Goal: Transaction & Acquisition: Purchase product/service

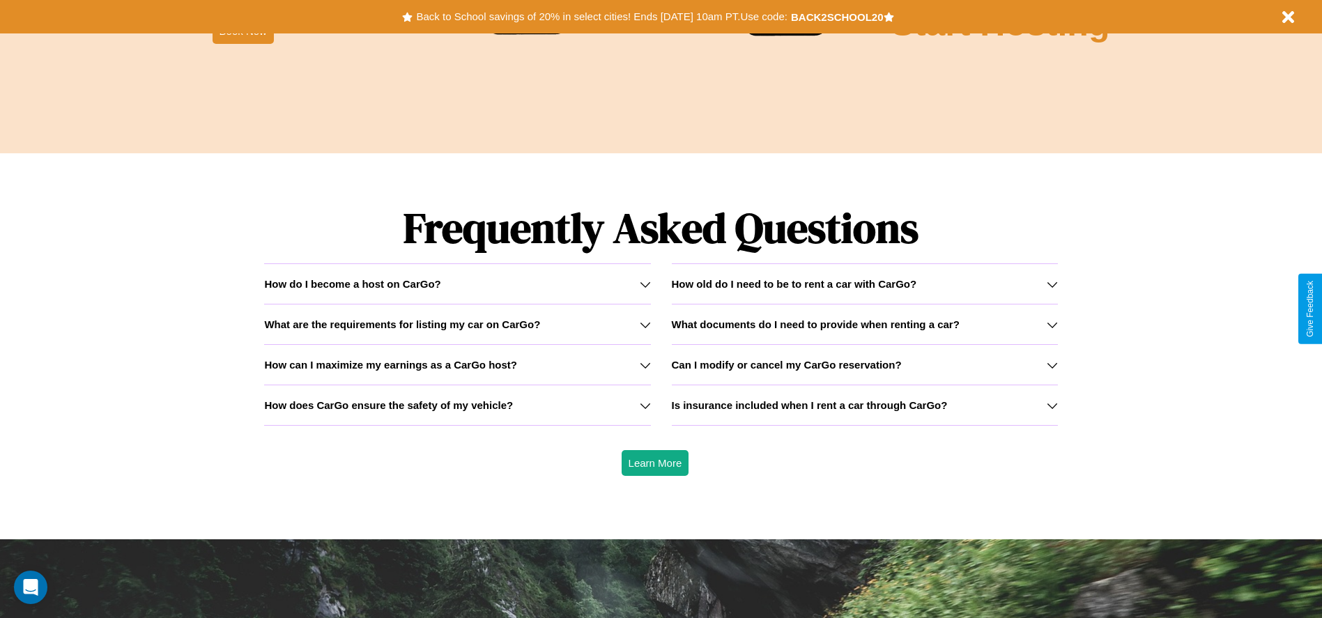
scroll to position [2000, 0]
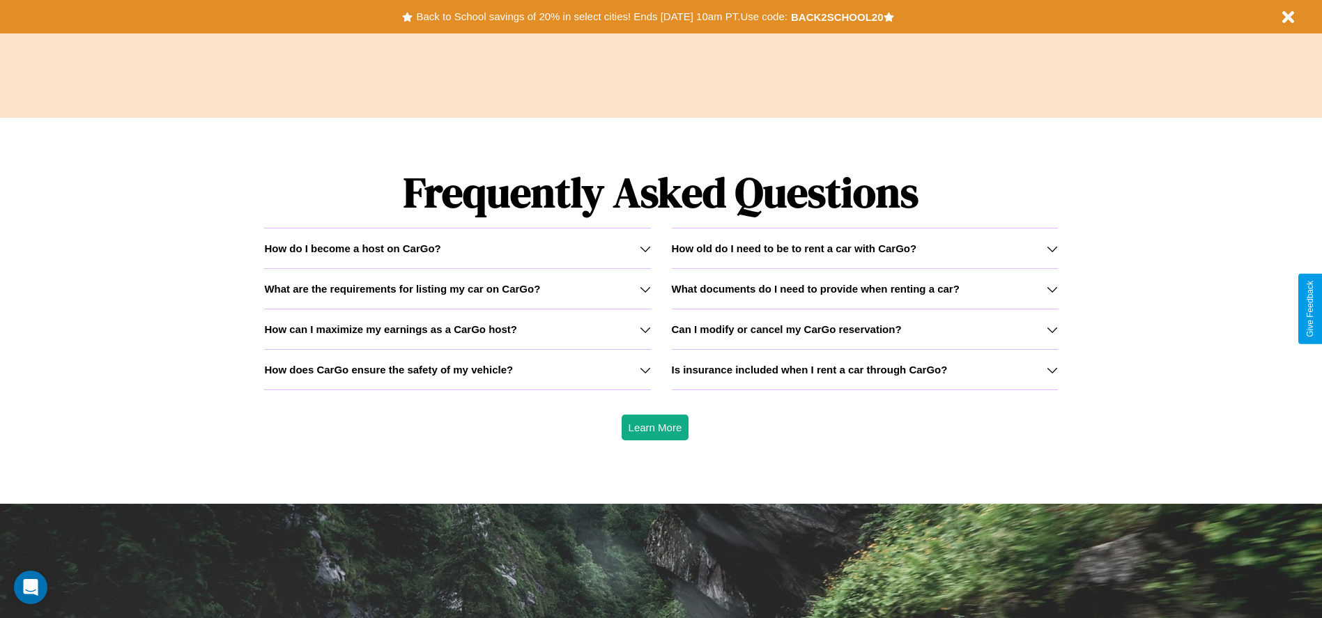
click at [645, 369] on icon at bounding box center [645, 370] width 11 height 11
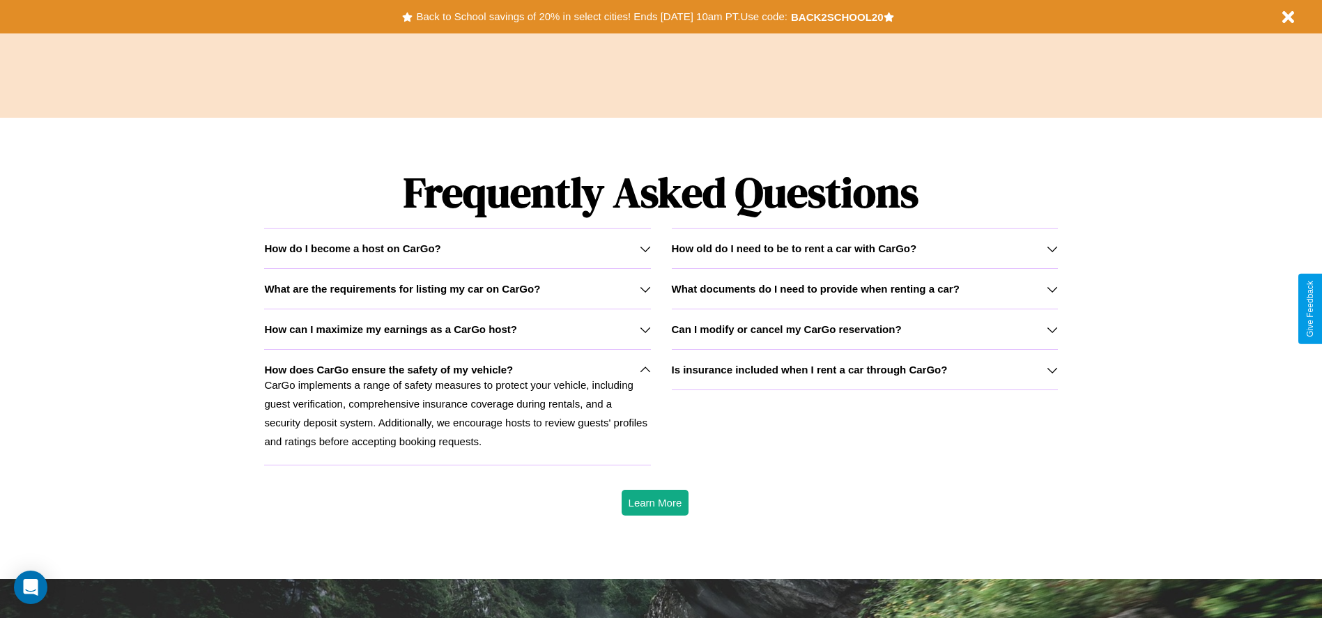
click at [864, 329] on h3 "Can I modify or cancel my CarGo reservation?" at bounding box center [787, 329] width 230 height 12
click at [457, 248] on div "How do I become a host on CarGo?" at bounding box center [457, 249] width 386 height 12
click at [645, 329] on icon at bounding box center [645, 329] width 11 height 11
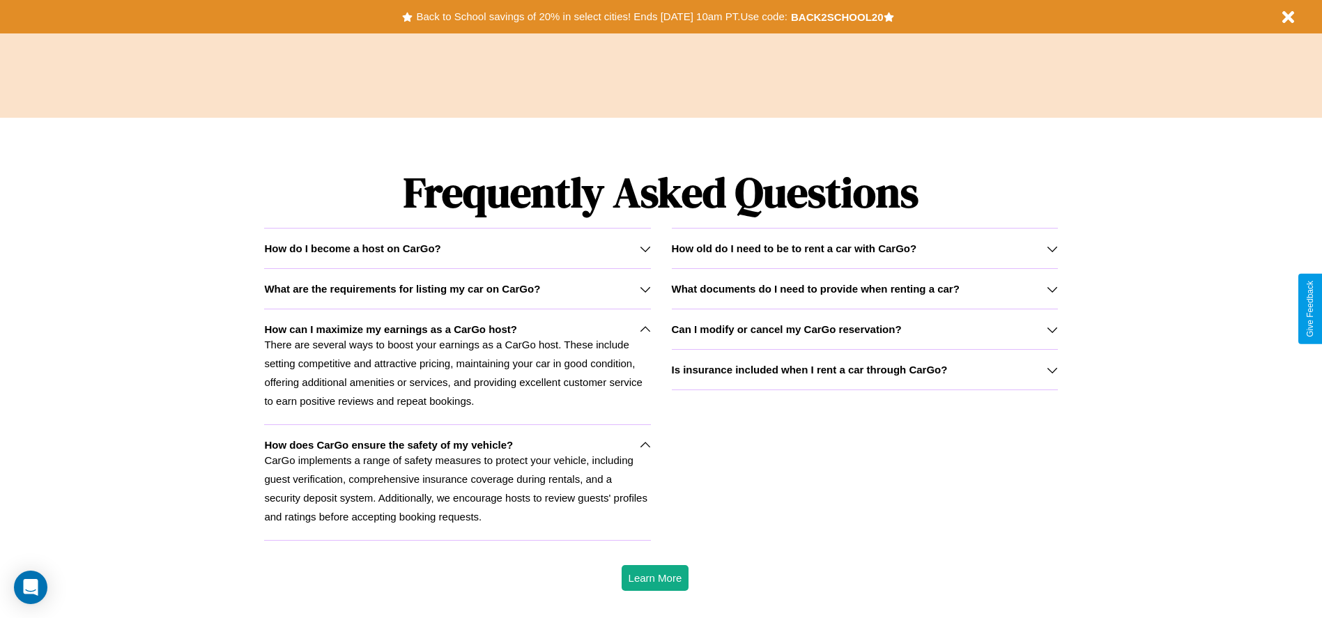
click at [1052, 289] on icon at bounding box center [1052, 289] width 11 height 11
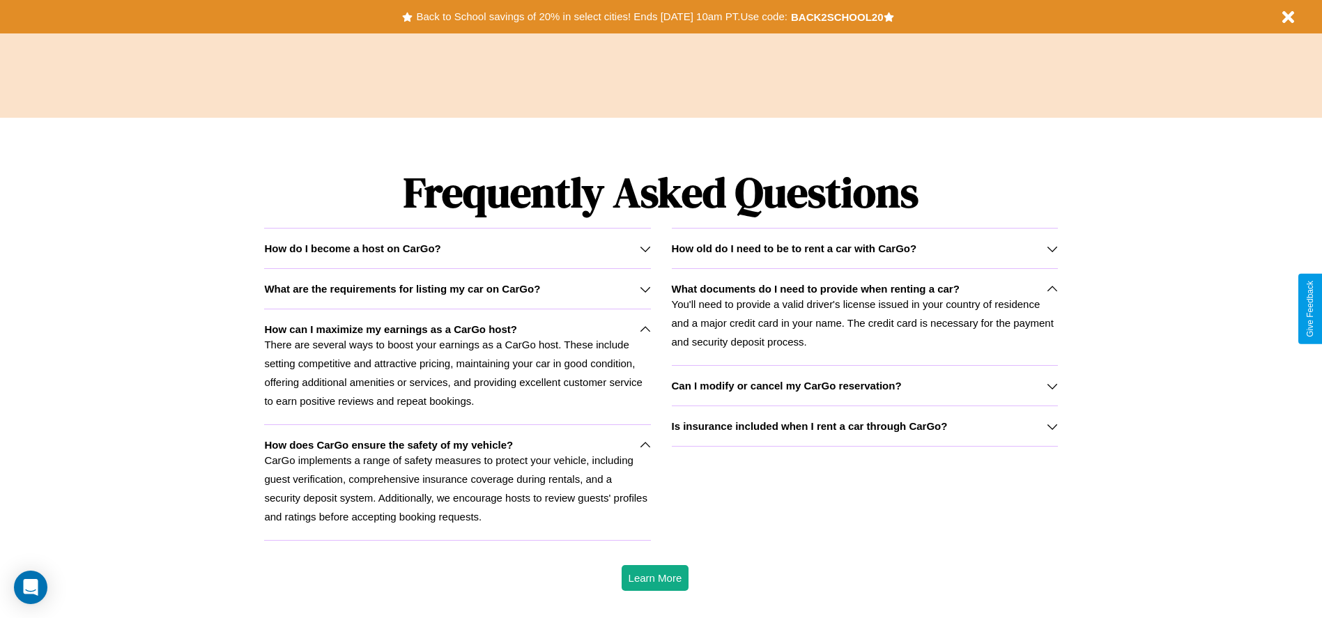
click at [457, 367] on p "There are several ways to boost your earnings as a CarGo host. These include se…" at bounding box center [457, 372] width 386 height 75
click at [457, 482] on p "CarGo implements a range of safety measures to protect your vehicle, including …" at bounding box center [457, 488] width 386 height 75
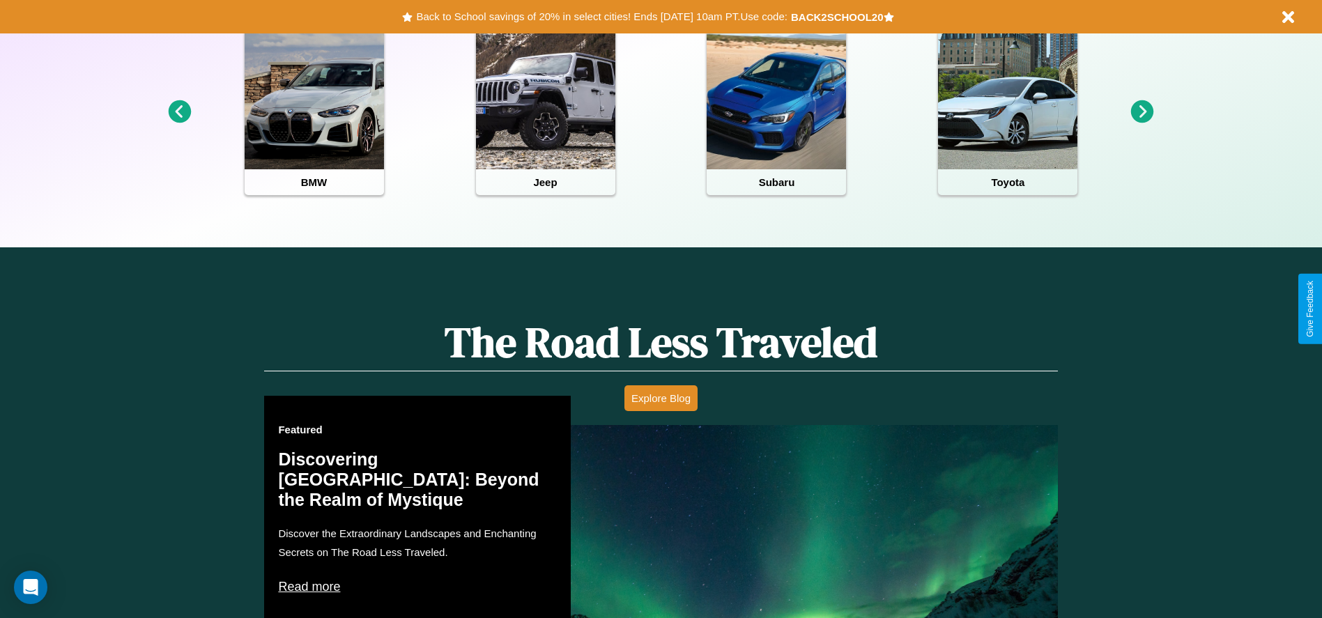
scroll to position [0, 0]
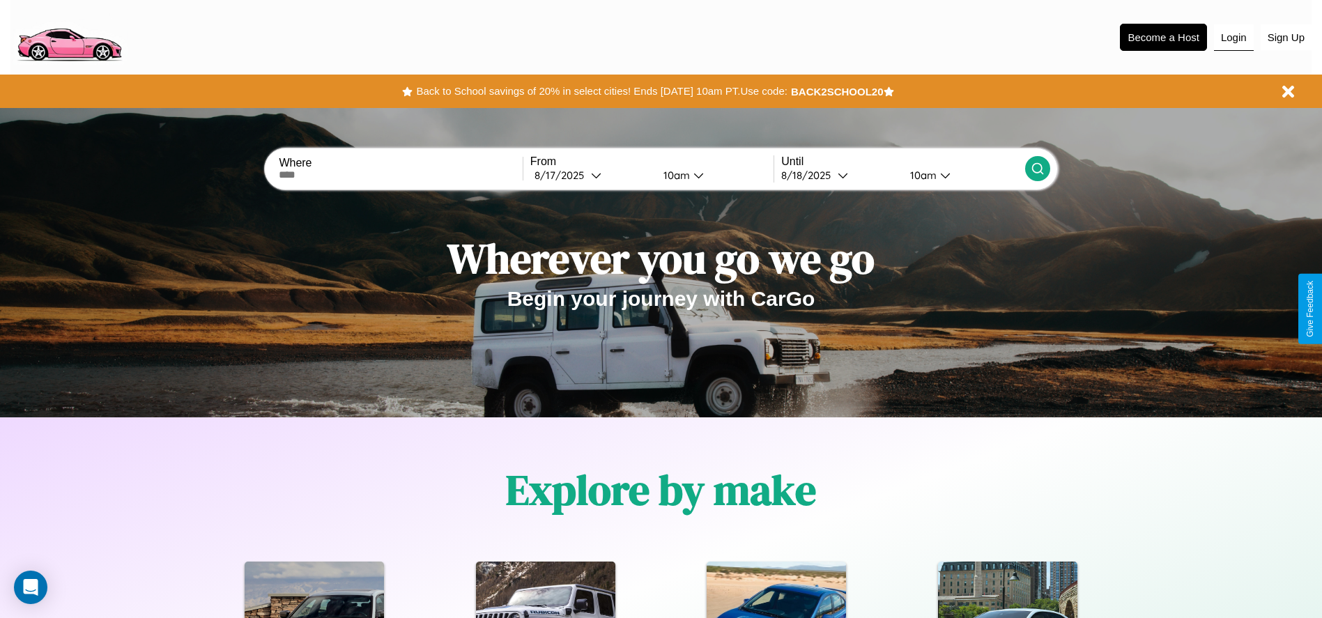
click at [1234, 37] on button "Login" at bounding box center [1234, 37] width 40 height 26
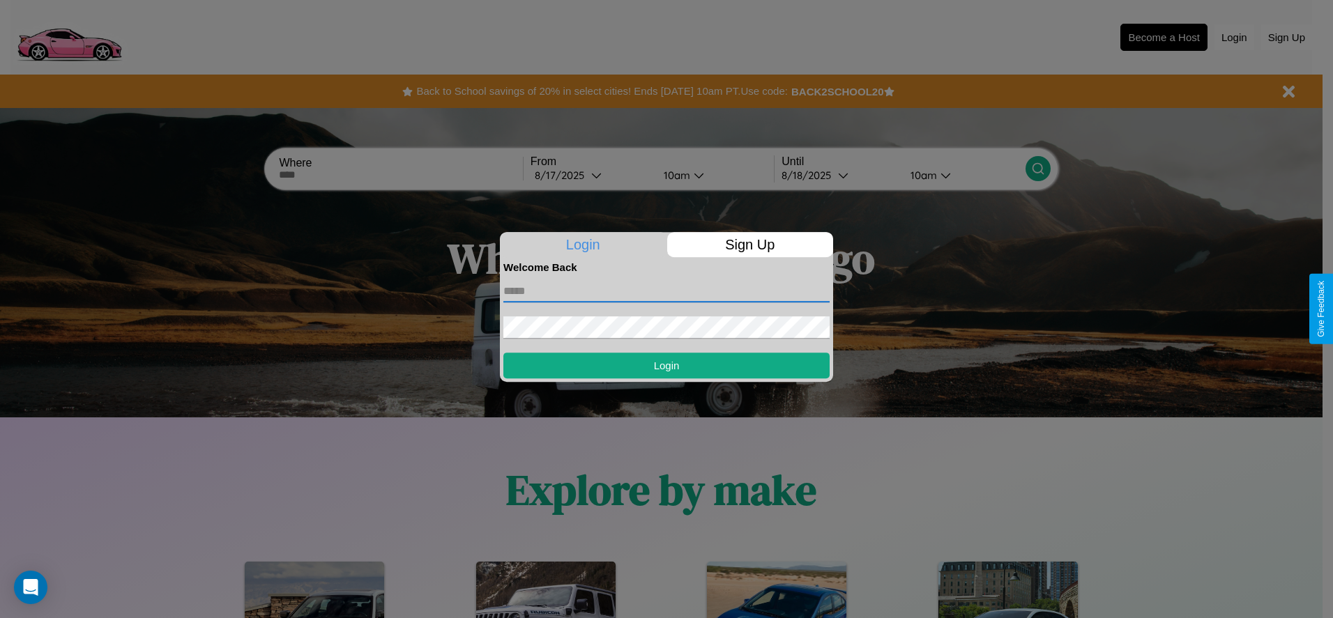
click at [666, 291] on input "text" at bounding box center [666, 291] width 326 height 22
type input "**********"
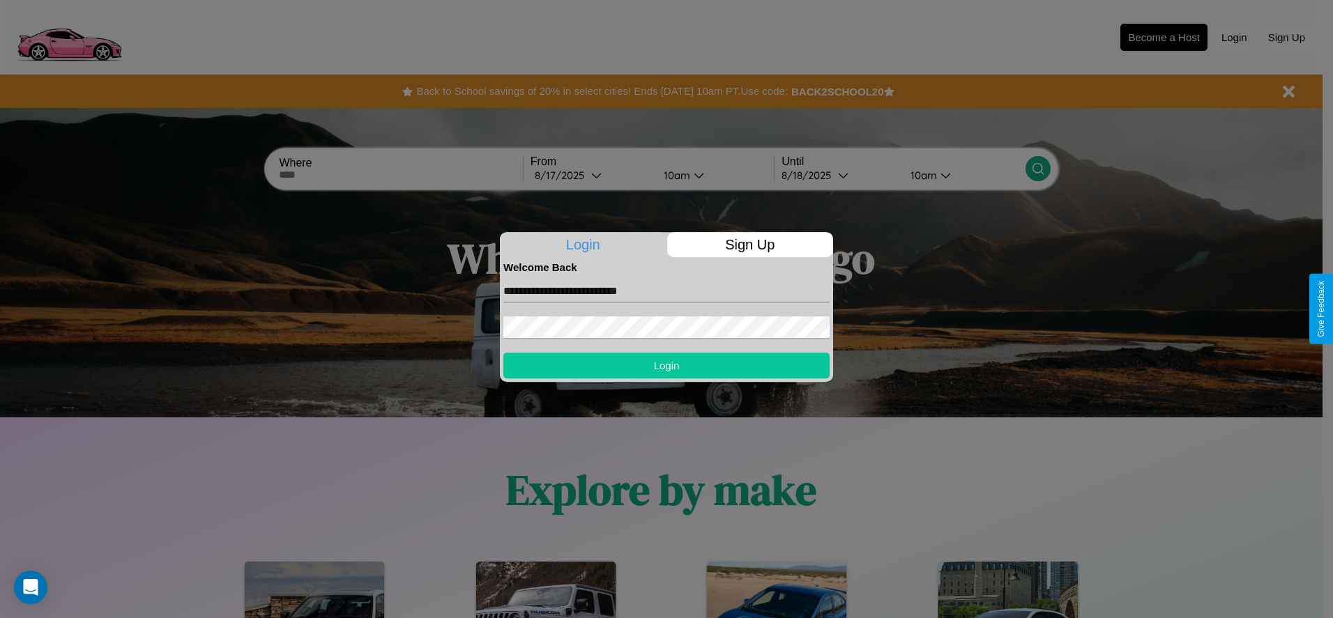
click at [666, 365] on button "Login" at bounding box center [666, 366] width 326 height 26
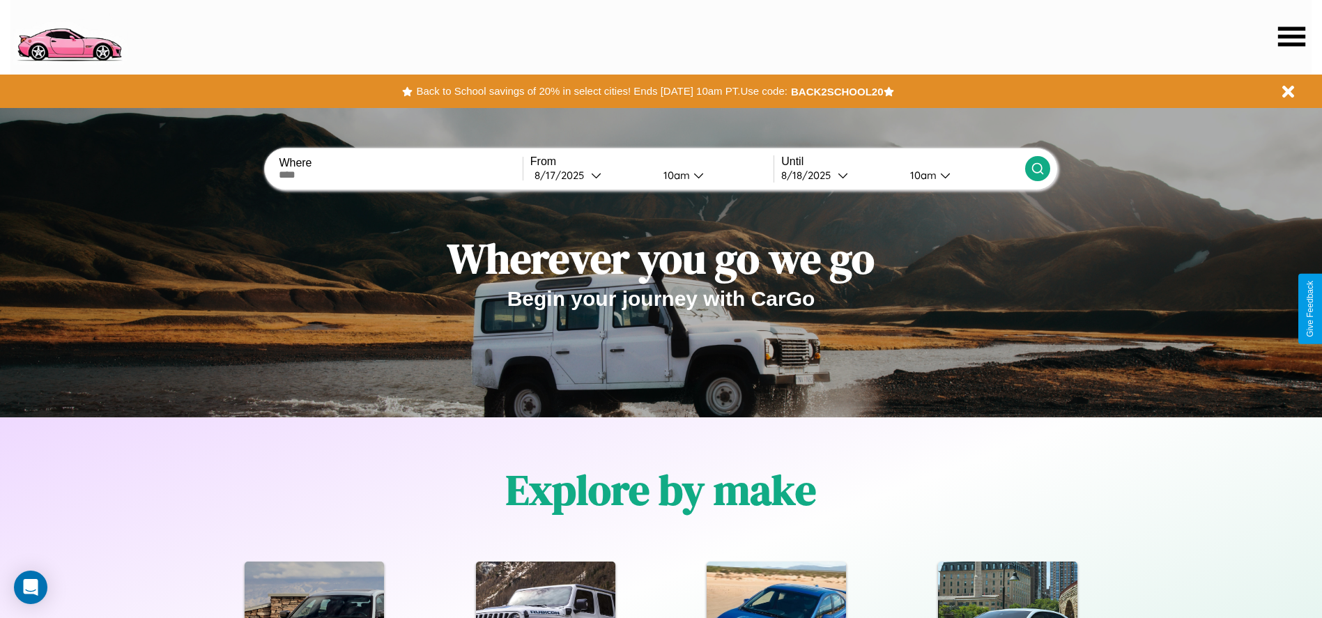
click at [401, 175] on input "text" at bounding box center [400, 174] width 243 height 11
type input "*******"
click at [591, 175] on icon at bounding box center [596, 175] width 10 height 10
select select "*"
select select "****"
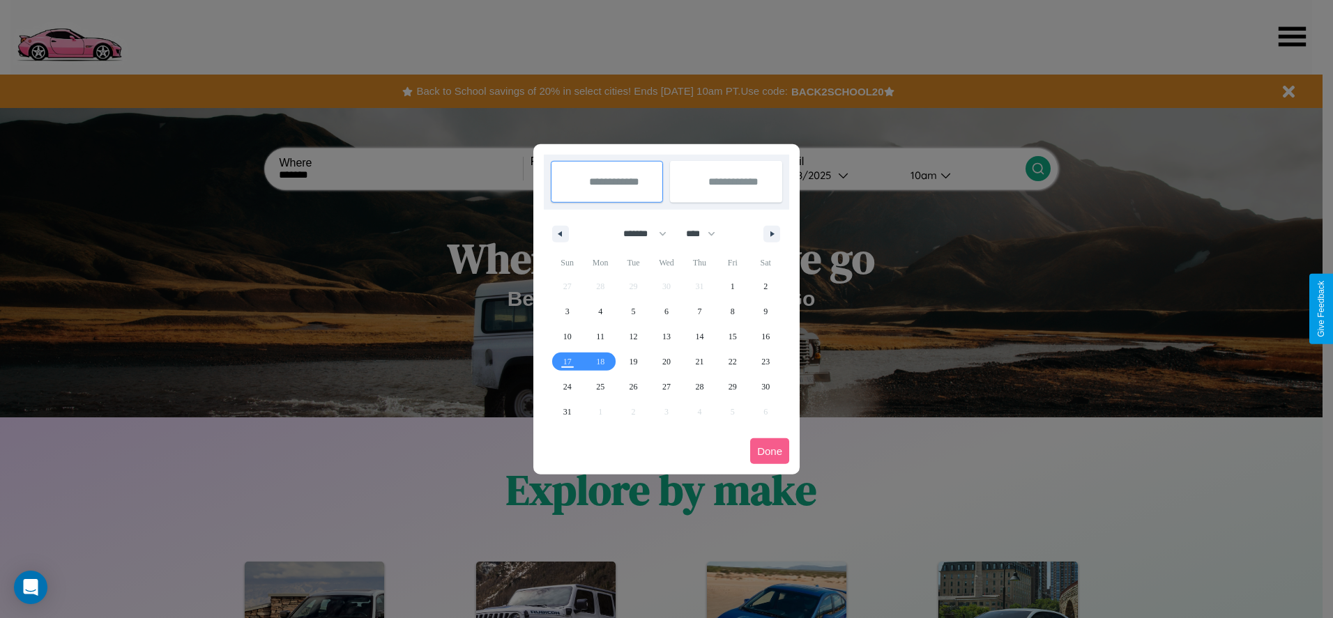
click at [638, 234] on select "******* ******** ***** ***** *** **** **** ****** ********* ******* ******** **…" at bounding box center [642, 233] width 59 height 23
select select "*"
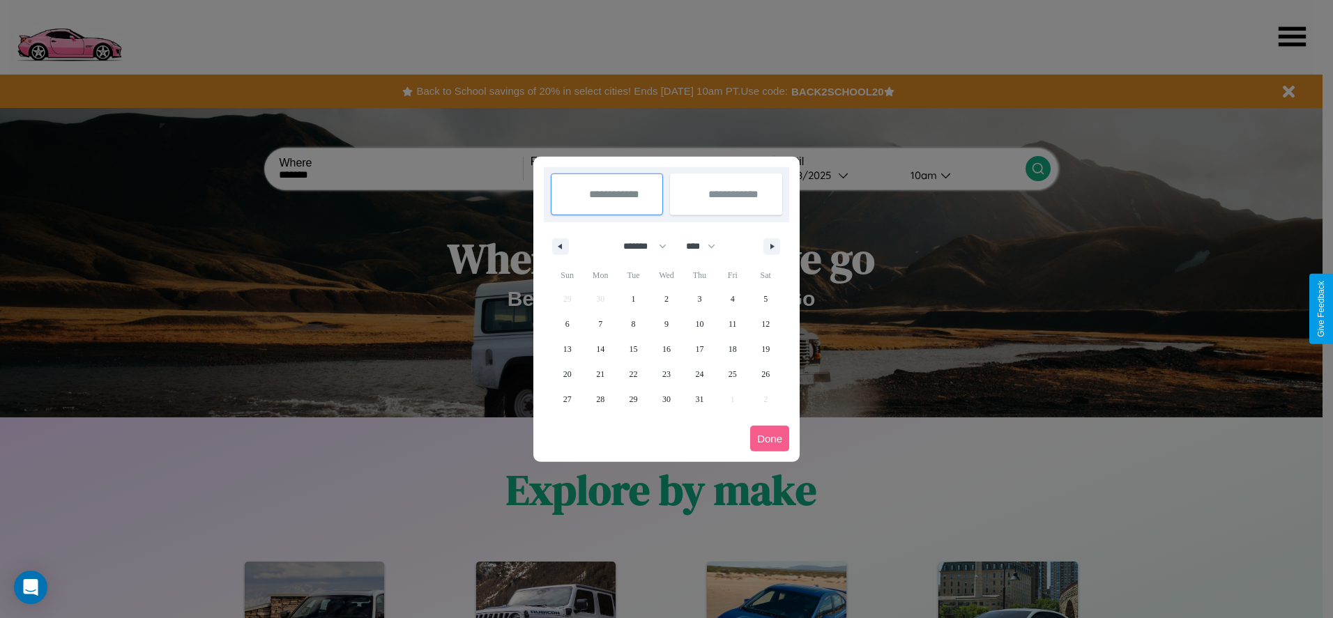
drag, startPoint x: 707, startPoint y: 246, endPoint x: 666, endPoint y: 280, distance: 52.5
click at [707, 246] on select "**** **** **** **** **** **** **** **** **** **** **** **** **** **** **** ****…" at bounding box center [700, 246] width 42 height 23
select select "****"
click at [633, 399] on span "28" at bounding box center [633, 399] width 8 height 25
type input "**********"
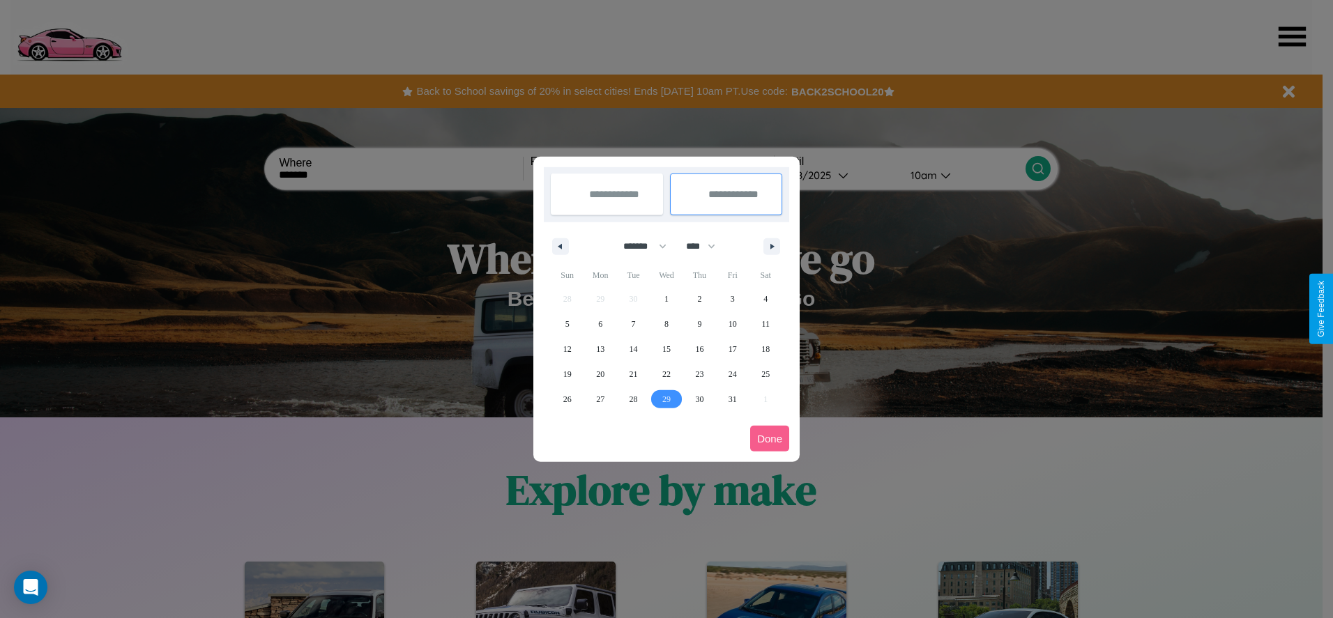
click at [666, 399] on span "29" at bounding box center [666, 399] width 8 height 25
type input "**********"
click at [770, 438] on button "Done" at bounding box center [769, 439] width 39 height 26
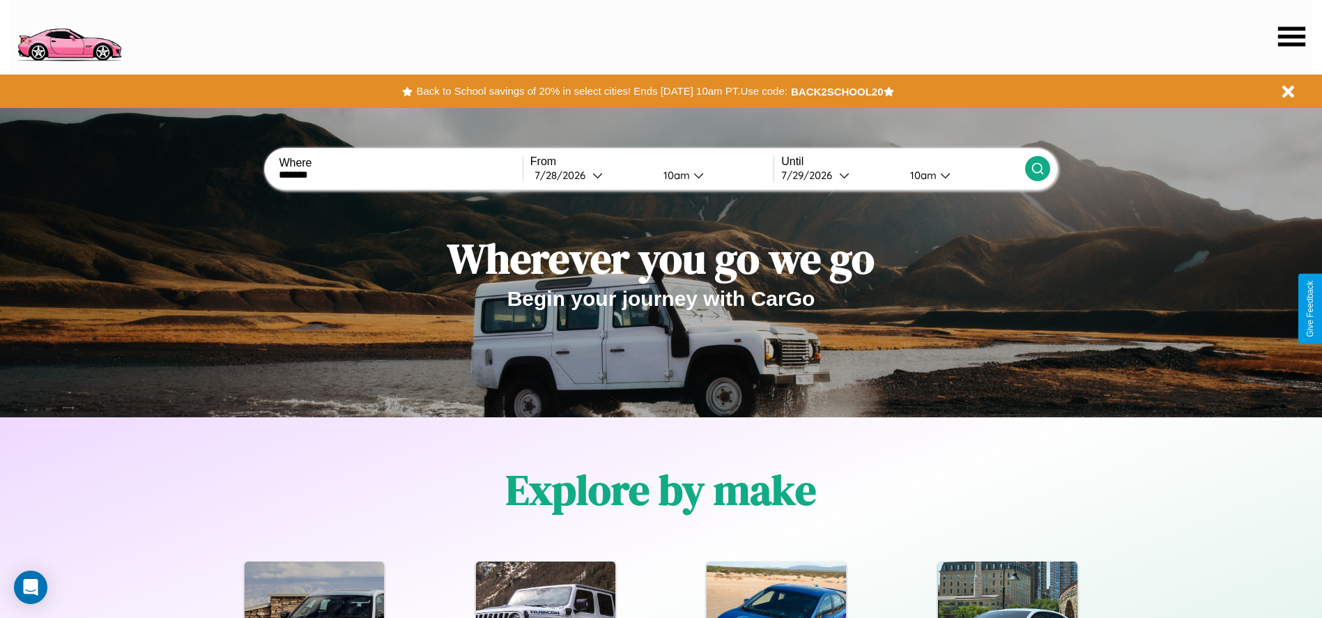
click at [674, 175] on div "10am" at bounding box center [675, 175] width 37 height 13
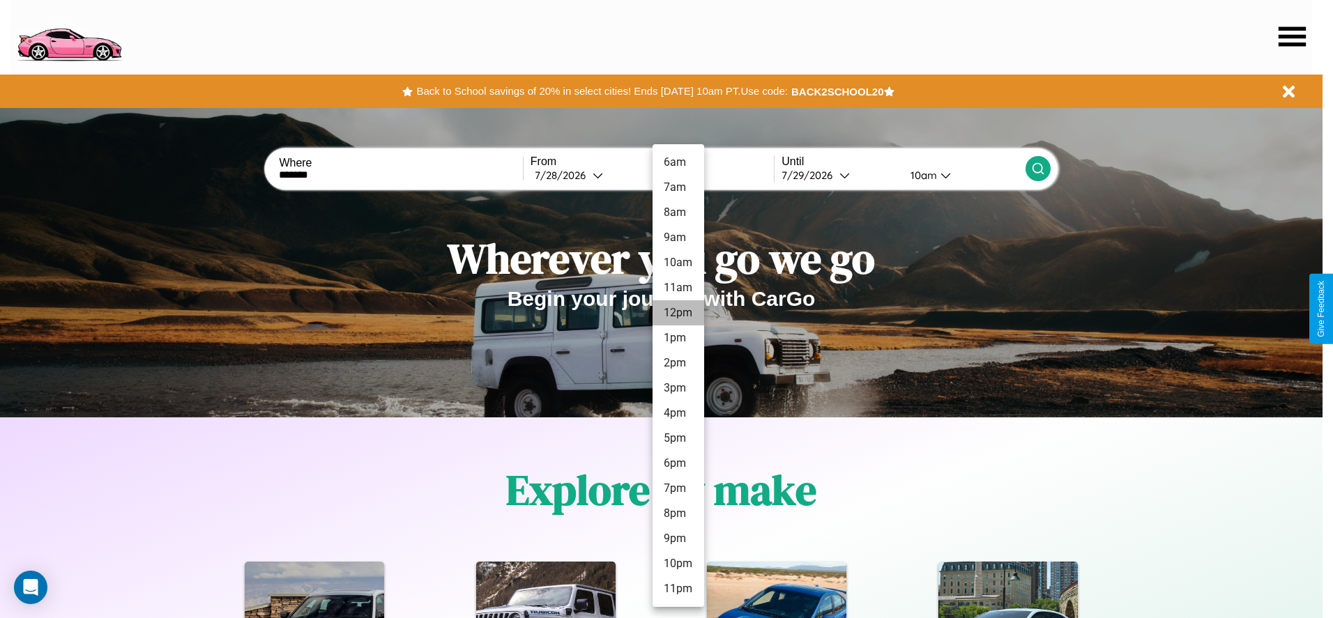
click at [678, 313] on li "12pm" at bounding box center [678, 312] width 52 height 25
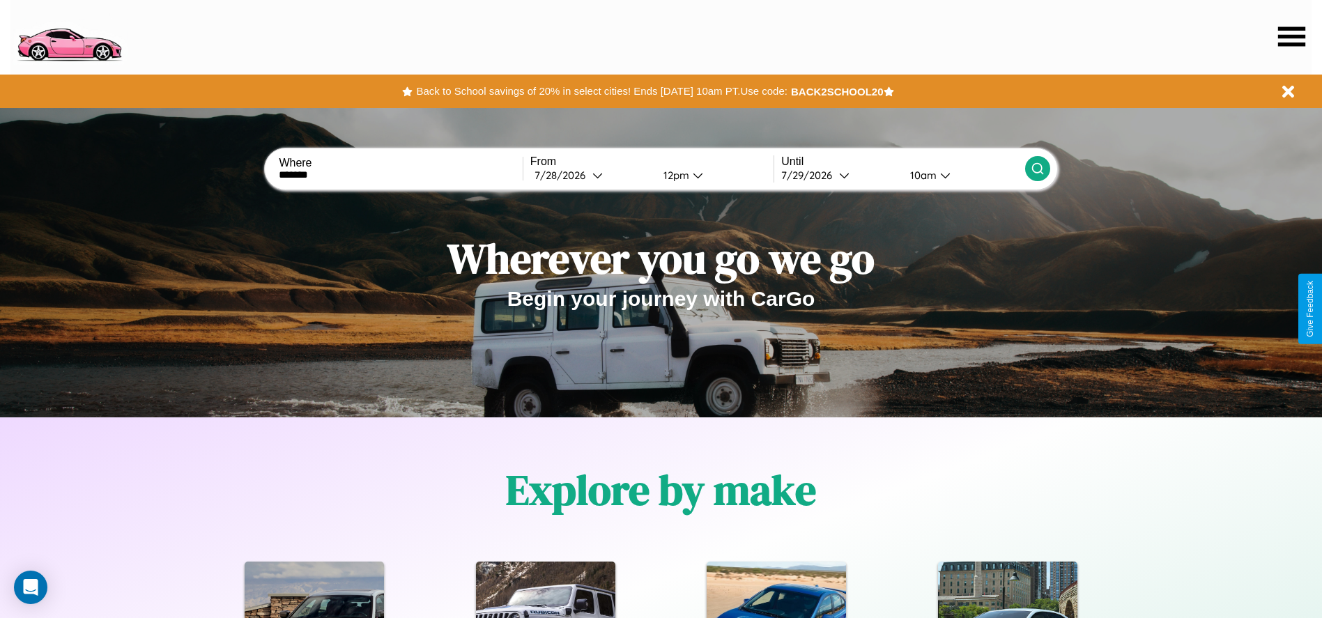
click at [1037, 169] on icon at bounding box center [1038, 169] width 14 height 14
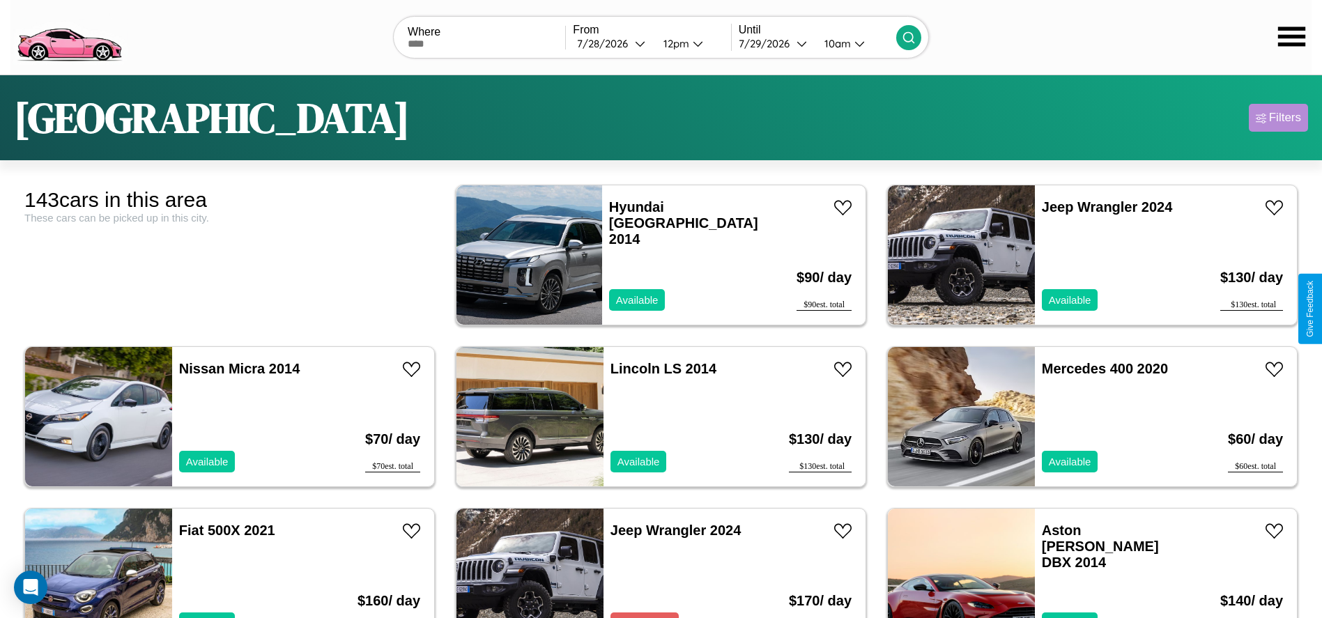
click at [1278, 118] on div "Filters" at bounding box center [1285, 118] width 32 height 14
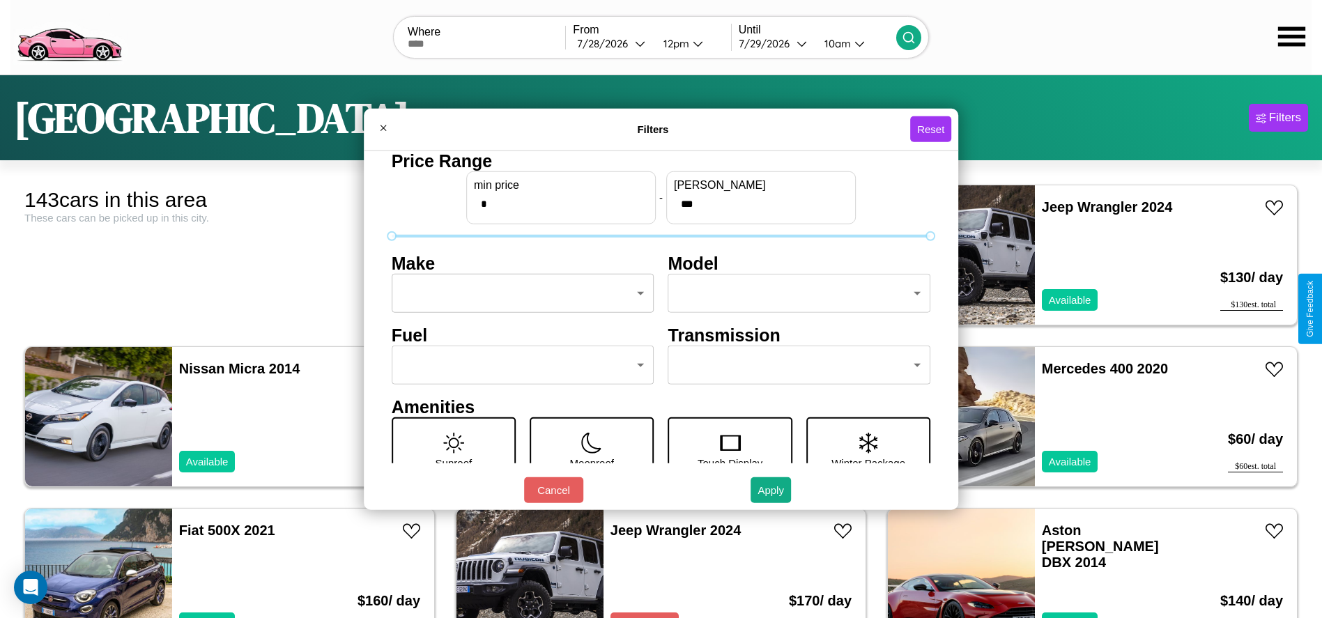
click at [519, 293] on body "CarGo Where From 7 / 28 / 2026 12pm Until 7 / 29 / 2026 10am Seattle Filters 14…" at bounding box center [661, 352] width 1322 height 705
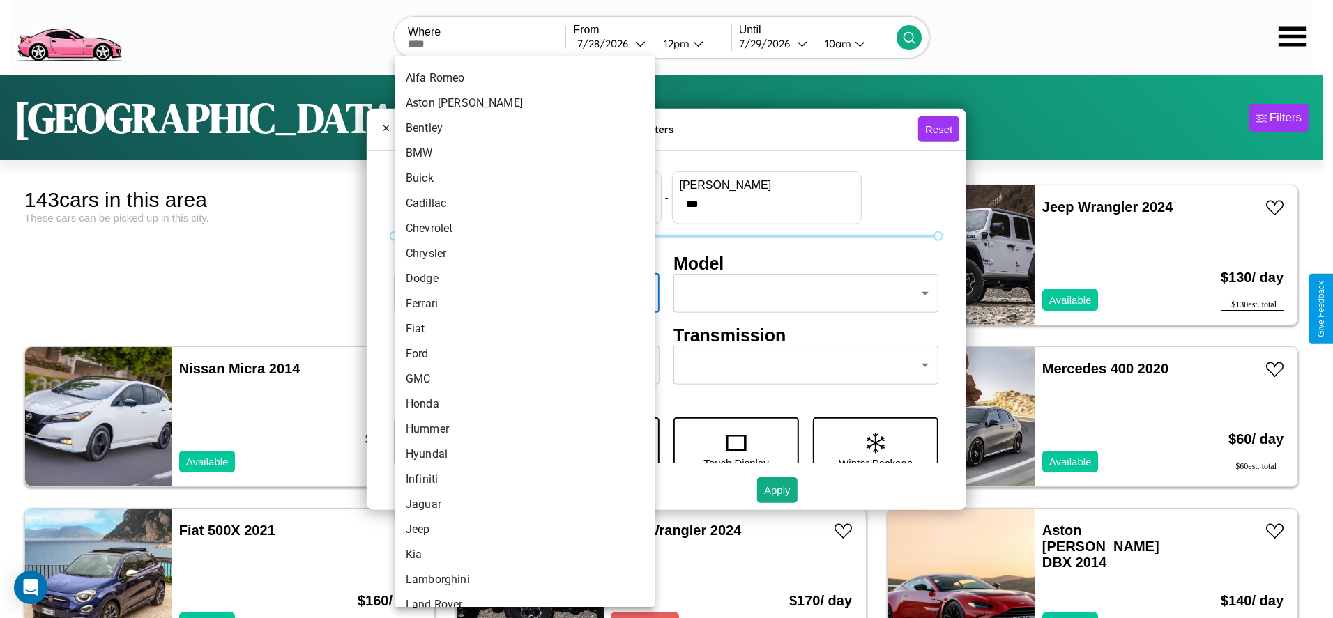
scroll to position [320, 0]
click at [519, 331] on li "Lamborghini" at bounding box center [525, 331] width 260 height 25
type input "**********"
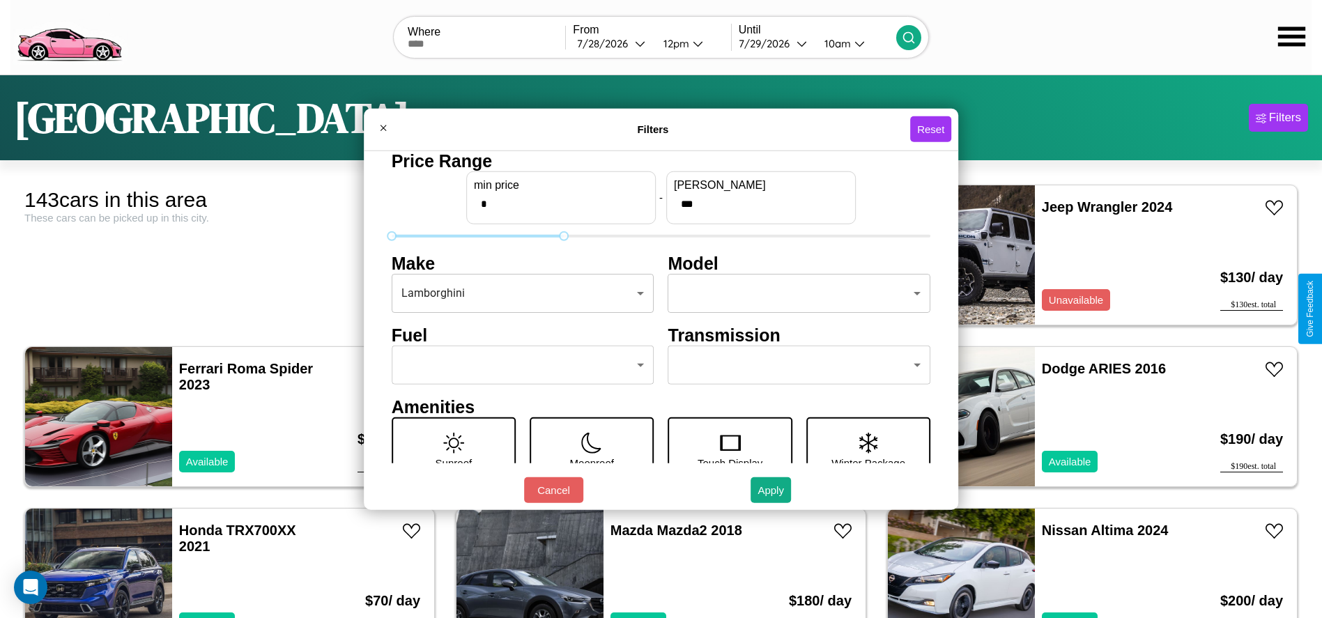
type input "***"
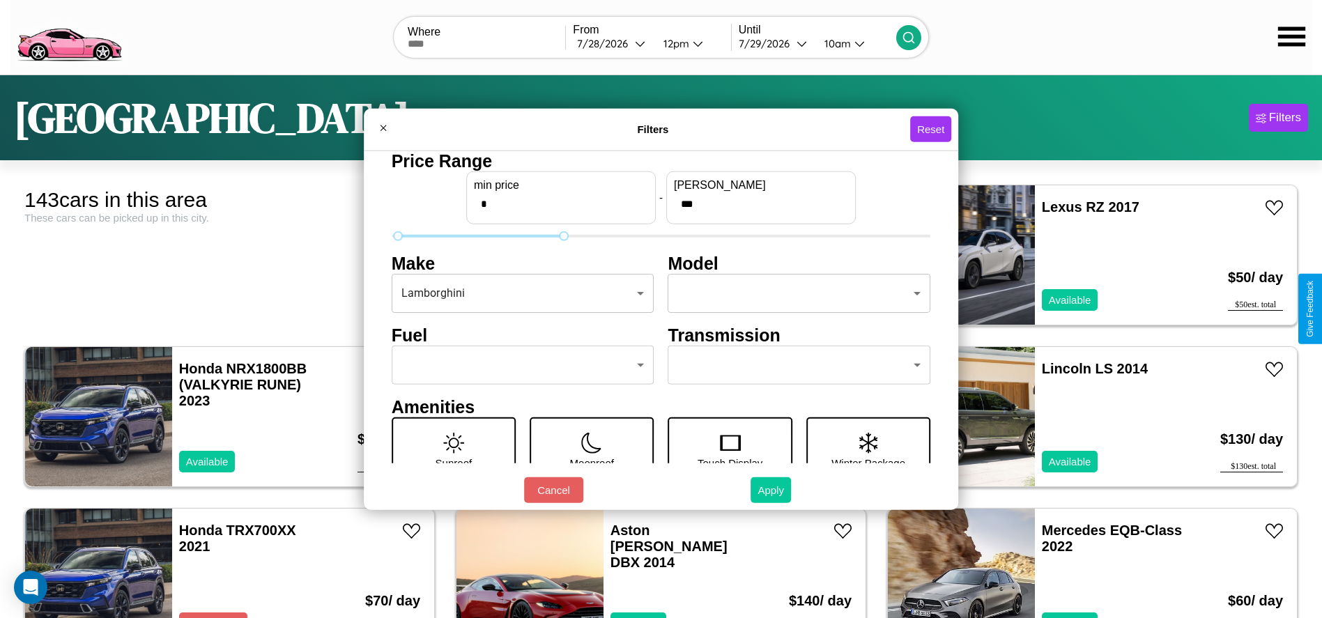
type input "*"
click at [772, 490] on button "Apply" at bounding box center [771, 490] width 40 height 26
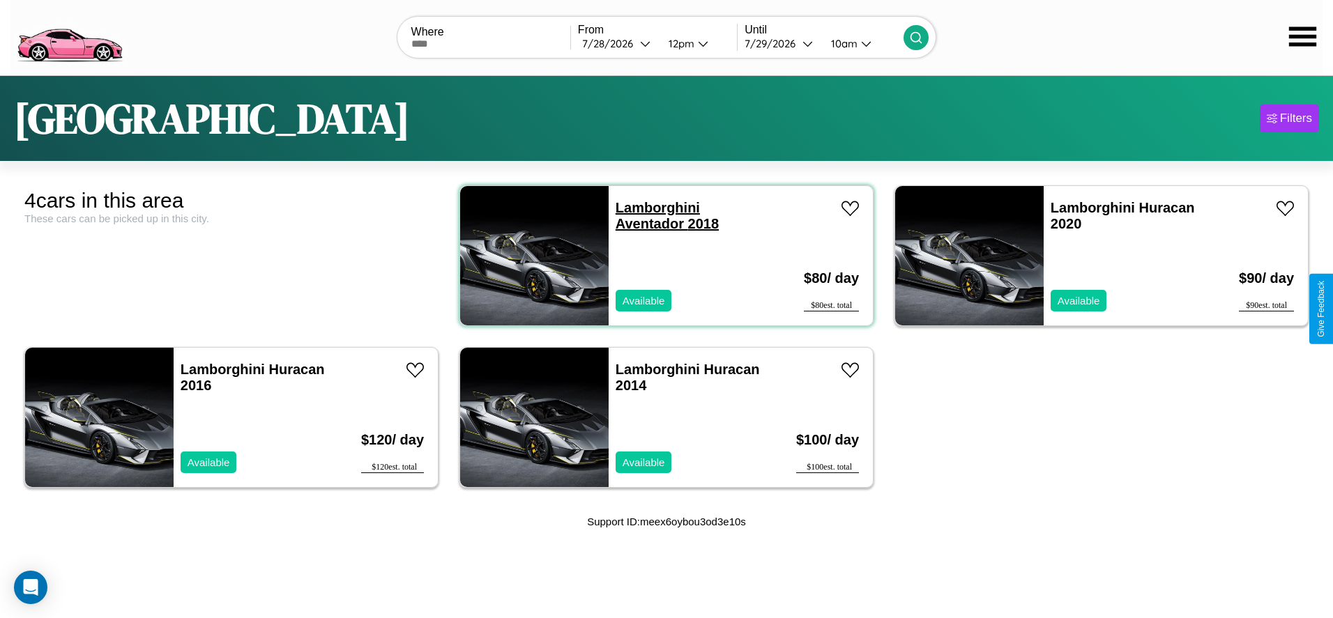
click at [652, 207] on link "Lamborghini Aventador 2018" at bounding box center [666, 215] width 103 height 31
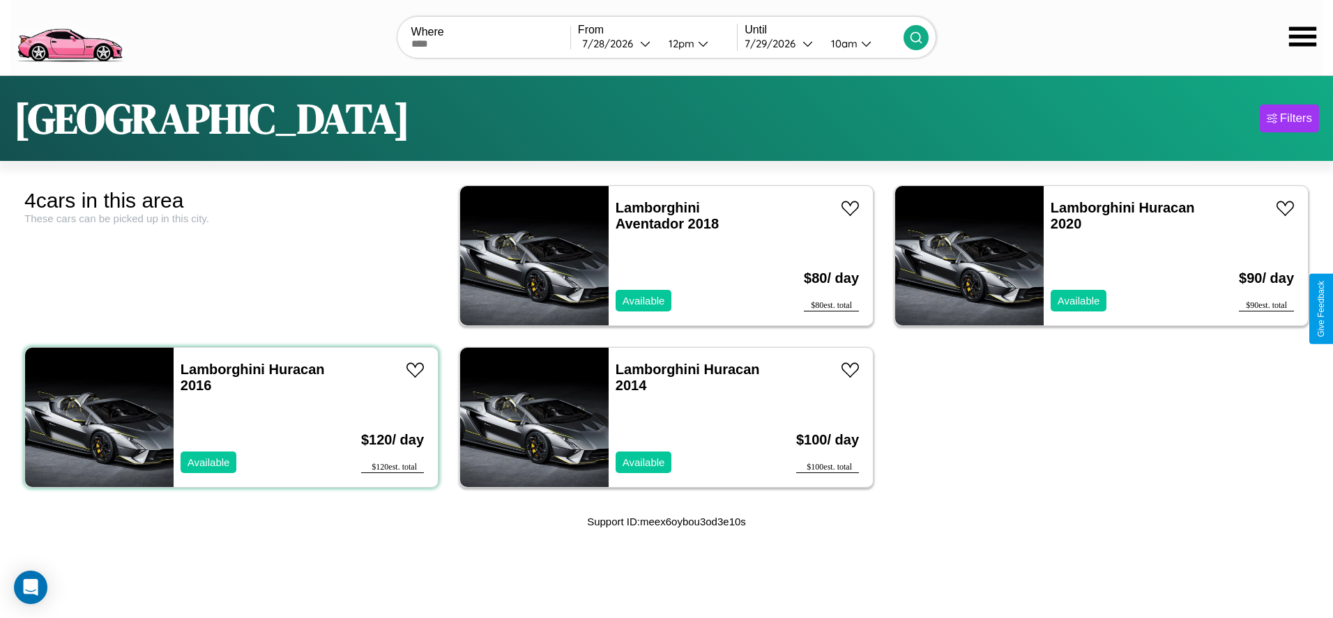
click at [229, 417] on div "Lamborghini Huracan 2016 Available" at bounding box center [255, 417] width 162 height 139
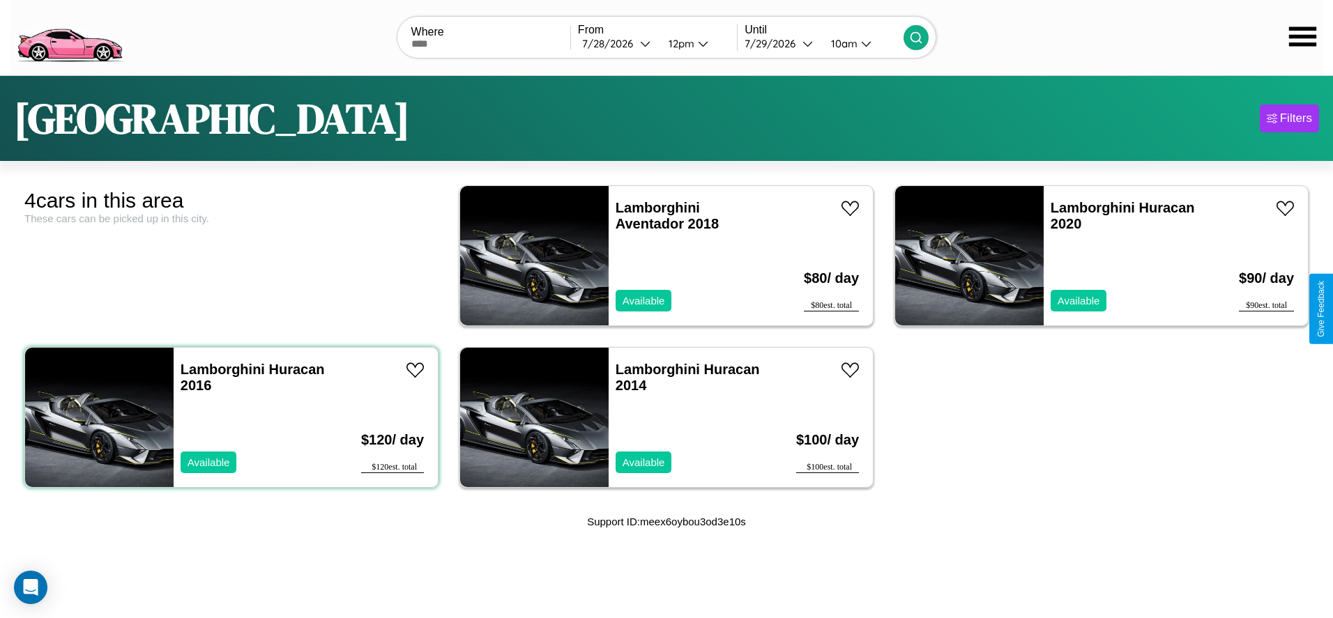
click at [229, 417] on div "Lamborghini Huracan 2016 Available" at bounding box center [255, 417] width 162 height 139
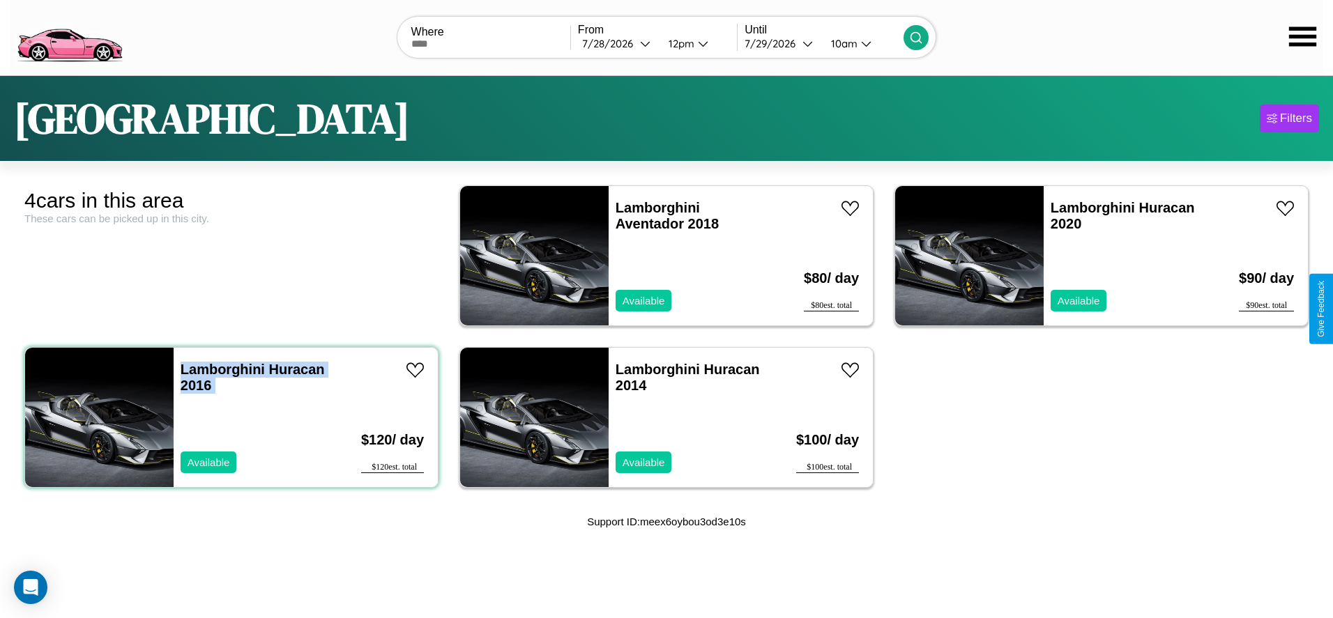
click at [229, 417] on div "Lamborghini Huracan 2016 Available" at bounding box center [255, 417] width 162 height 139
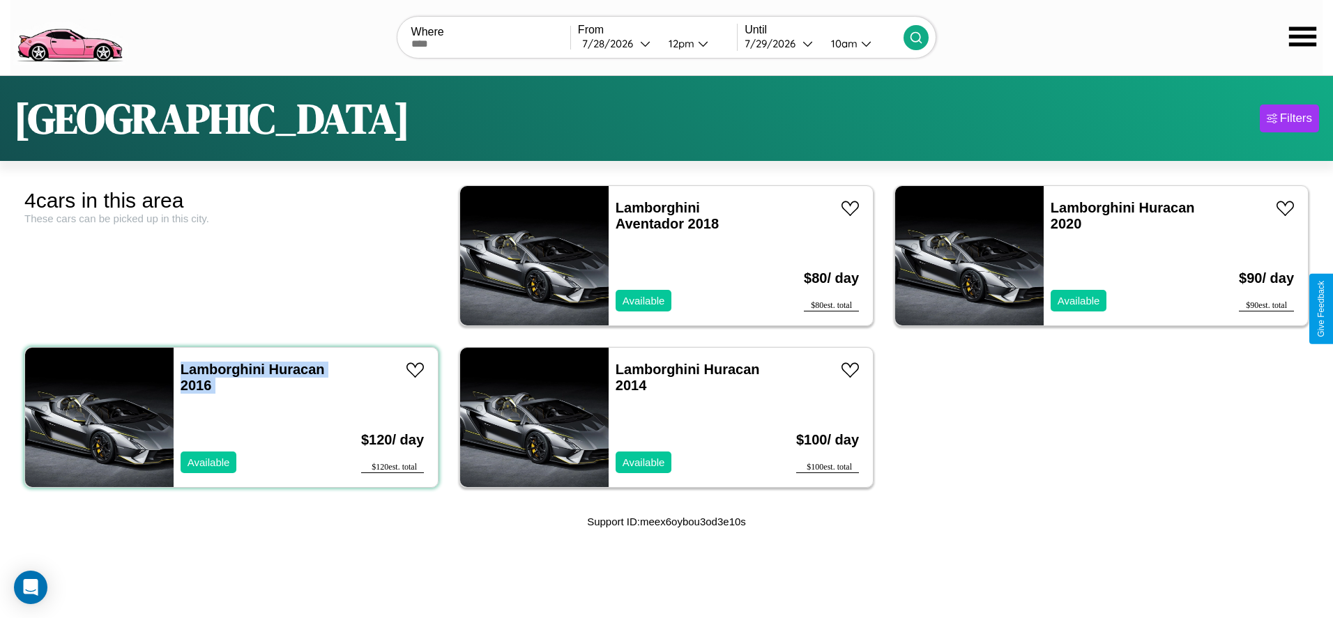
click at [229, 417] on div "Lamborghini Huracan 2016 Available" at bounding box center [255, 417] width 162 height 139
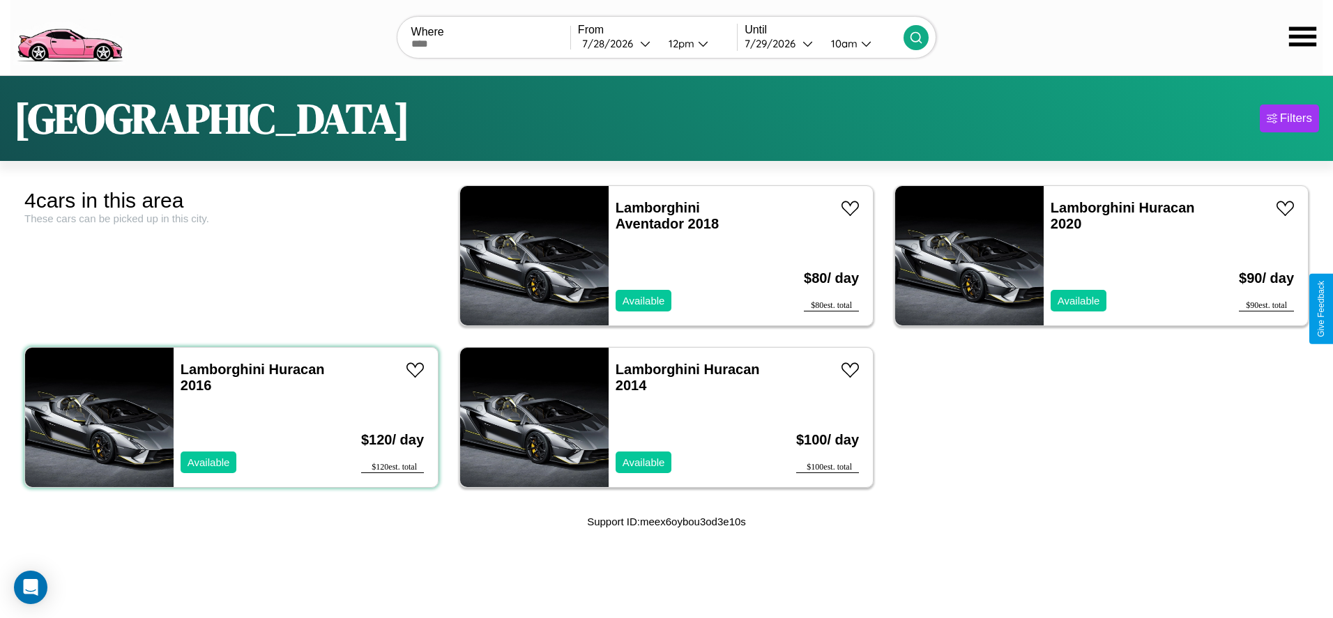
click at [229, 417] on div "Lamborghini Huracan 2016 Available" at bounding box center [255, 417] width 162 height 139
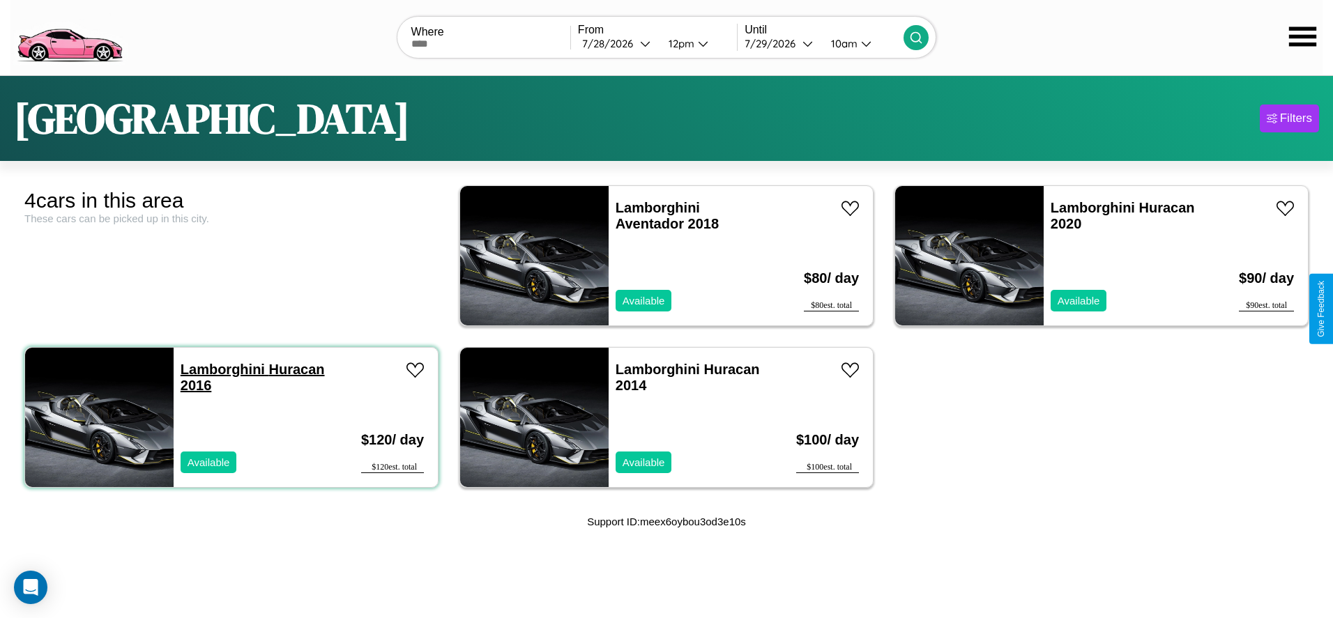
click at [221, 369] on link "Lamborghini Huracan 2016" at bounding box center [253, 377] width 144 height 31
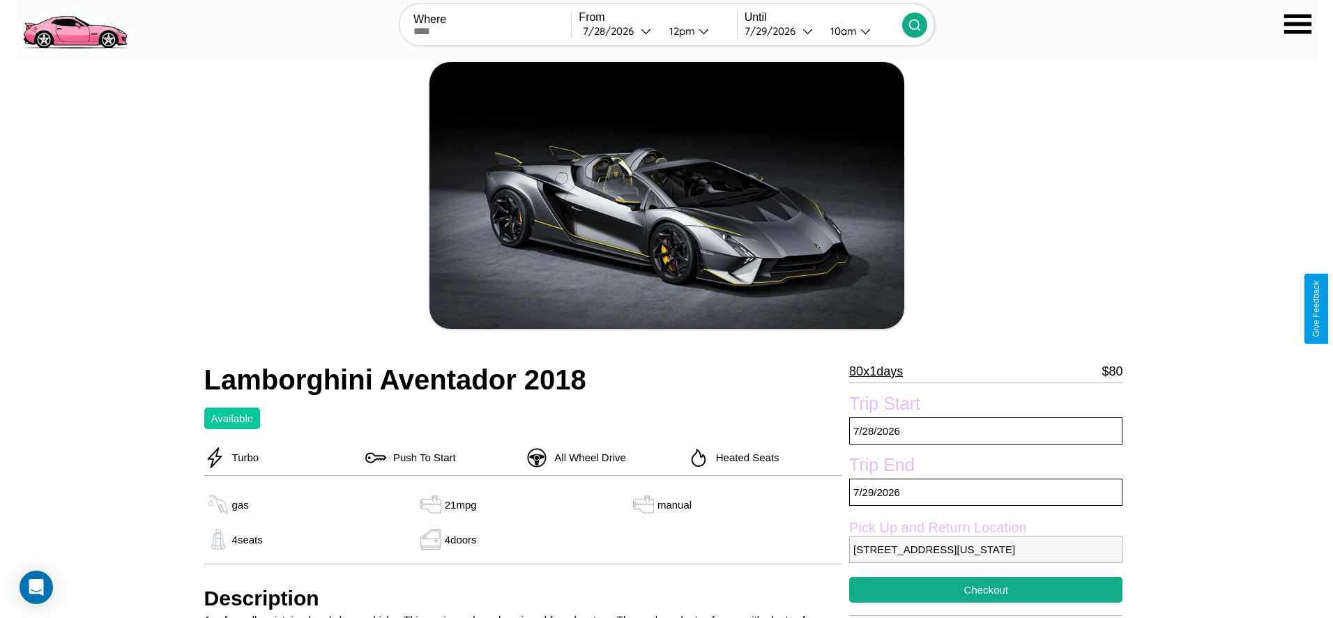
scroll to position [135, 0]
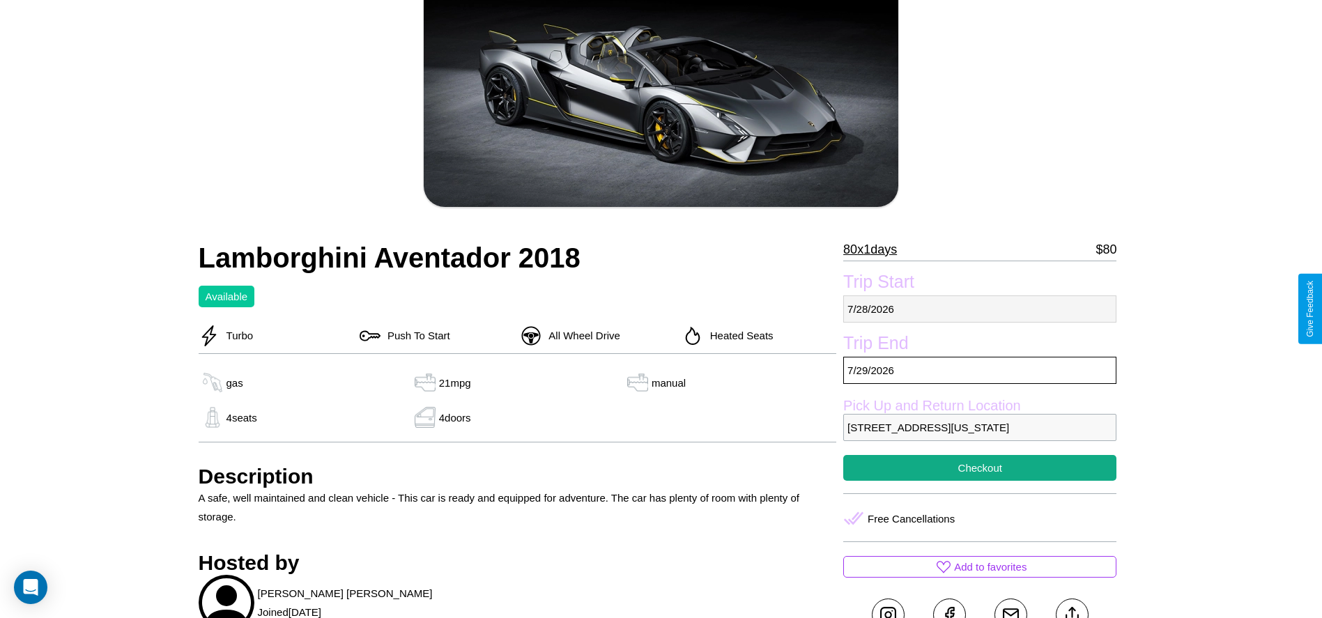
click at [980, 309] on p "[DATE]" at bounding box center [979, 309] width 273 height 27
select select "*"
select select "****"
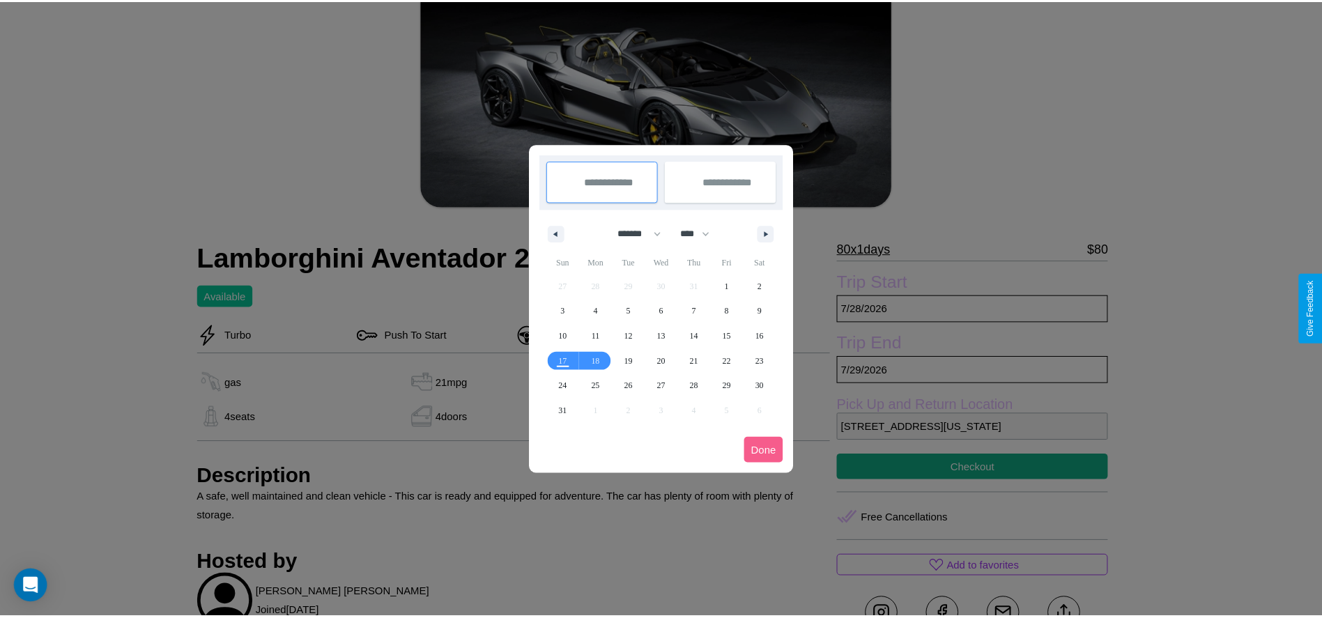
scroll to position [0, 0]
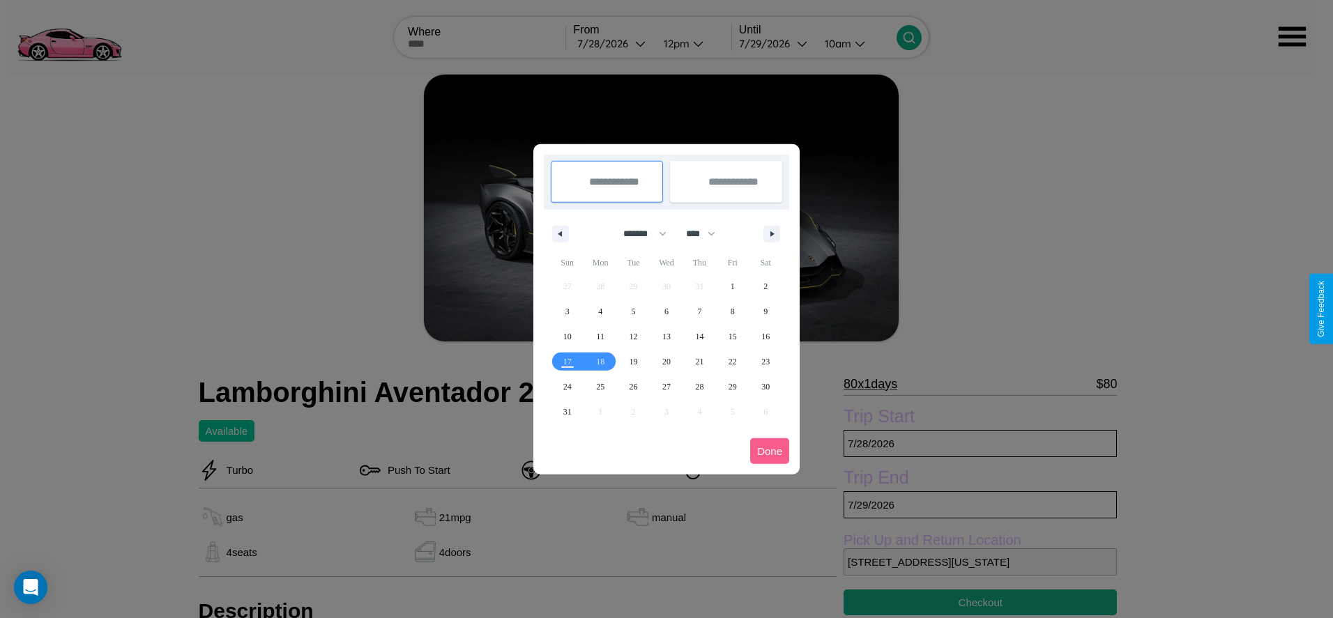
click at [612, 43] on div at bounding box center [666, 309] width 1333 height 618
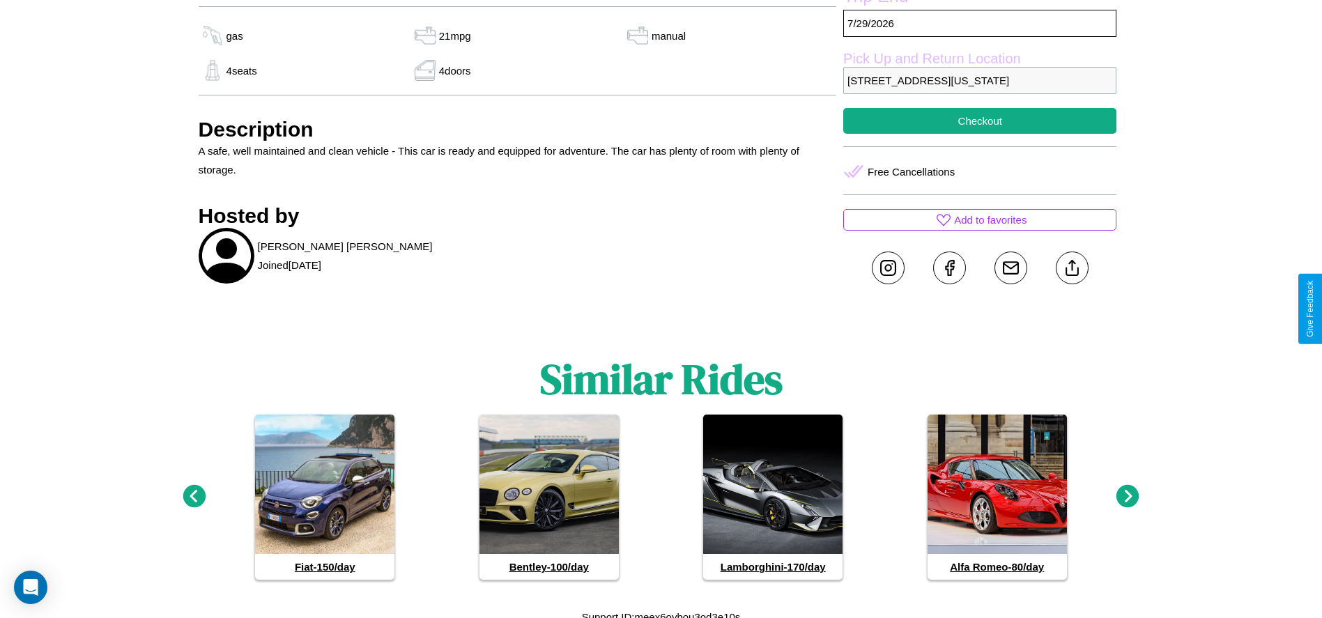
scroll to position [490, 0]
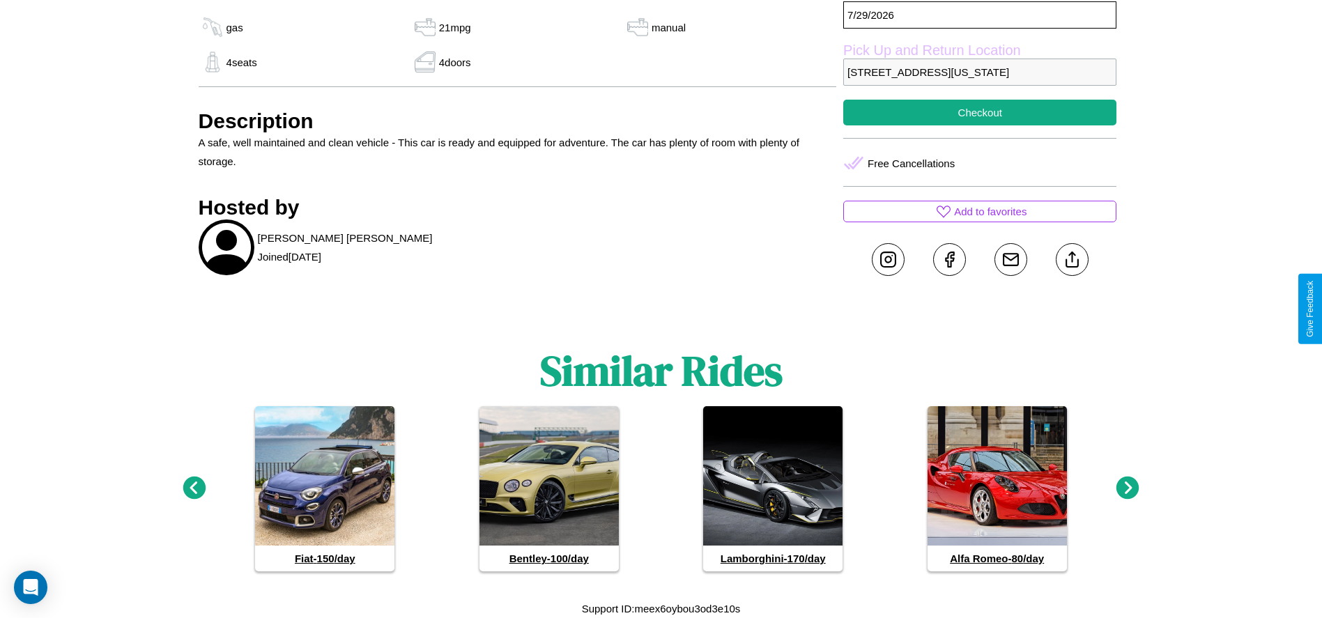
click at [1128, 489] on icon at bounding box center [1128, 488] width 23 height 23
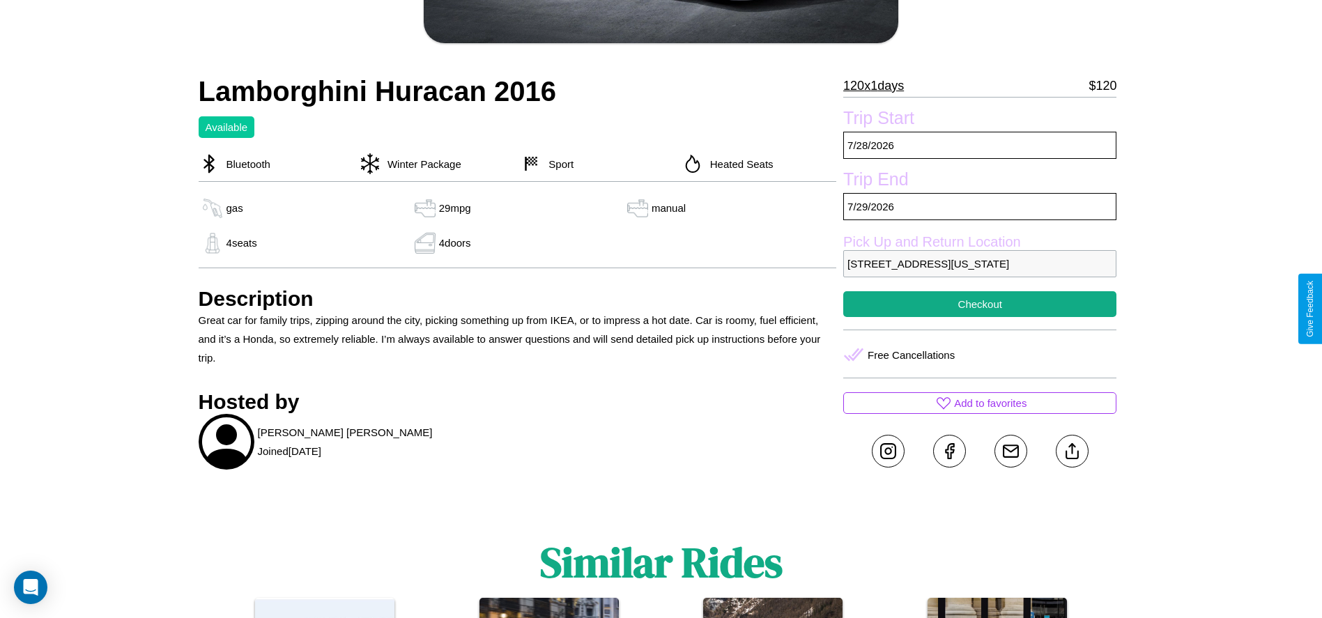
scroll to position [312, 0]
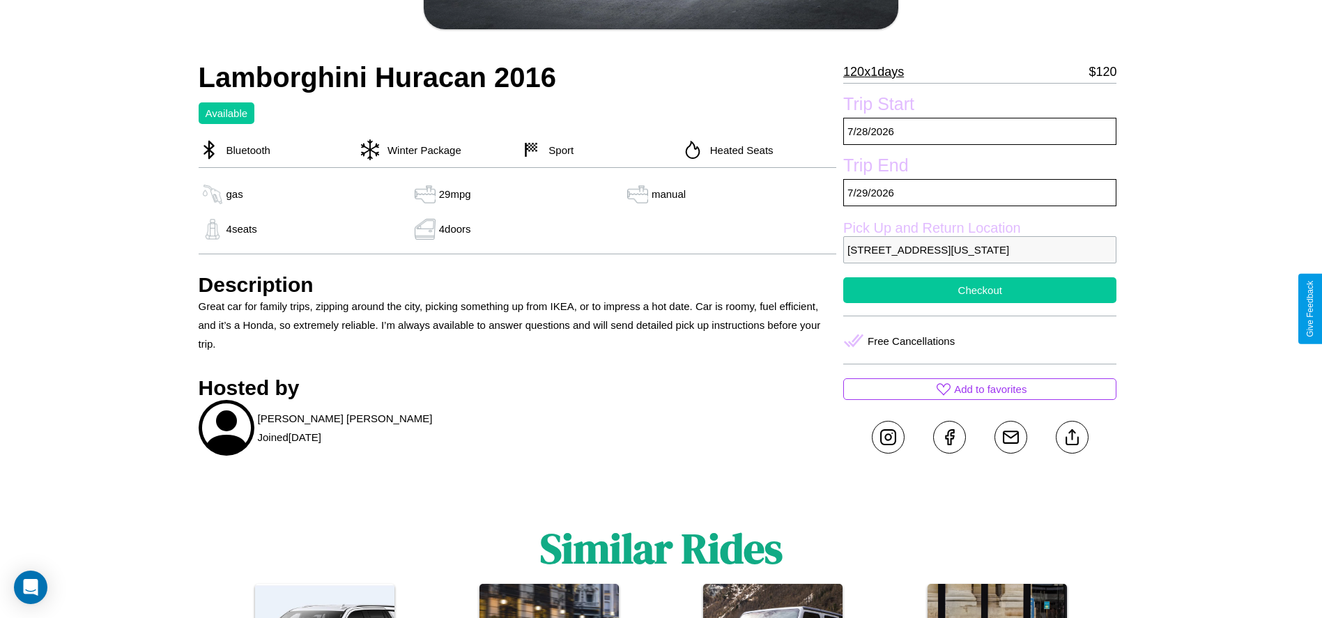
click at [980, 303] on button "Checkout" at bounding box center [979, 290] width 273 height 26
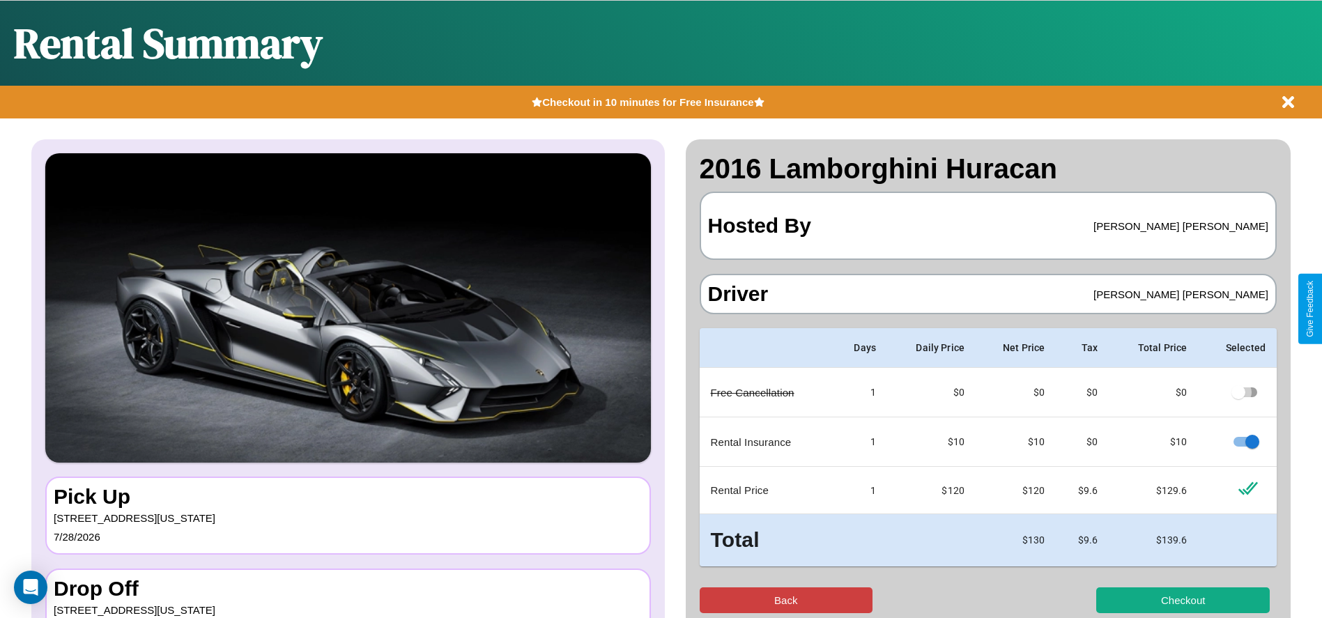
click at [786, 600] on button "Back" at bounding box center [787, 601] width 174 height 26
